Goal: Entertainment & Leisure: Consume media (video, audio)

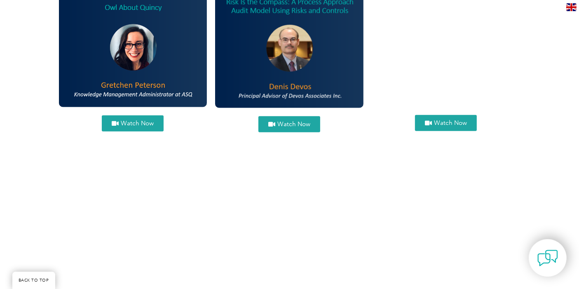
scroll to position [916, 0]
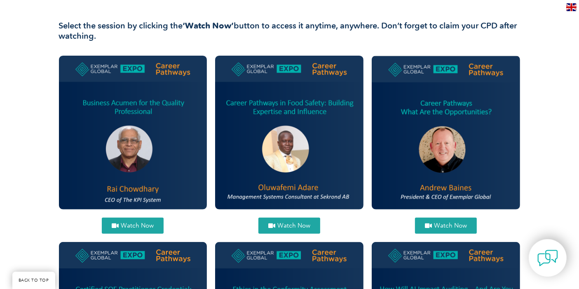
scroll to position [320, 0]
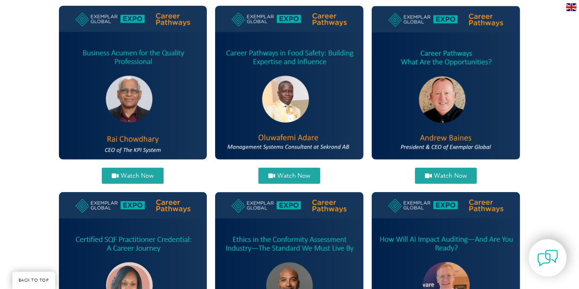
click at [440, 176] on span "Watch Now" at bounding box center [450, 176] width 33 height 6
